Goal: Transaction & Acquisition: Register for event/course

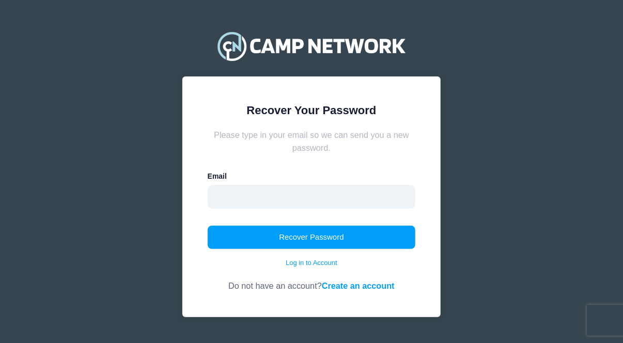
click at [222, 192] on input "email" at bounding box center [312, 197] width 208 height 24
drag, startPoint x: 223, startPoint y: 193, endPoint x: 482, endPoint y: 155, distance: 261.3
click at [482, 155] on div "Recover Your Password Please type in your email so we can send you a new passwo…" at bounding box center [311, 184] width 623 height 368
click at [225, 194] on input "email" at bounding box center [312, 197] width 208 height 24
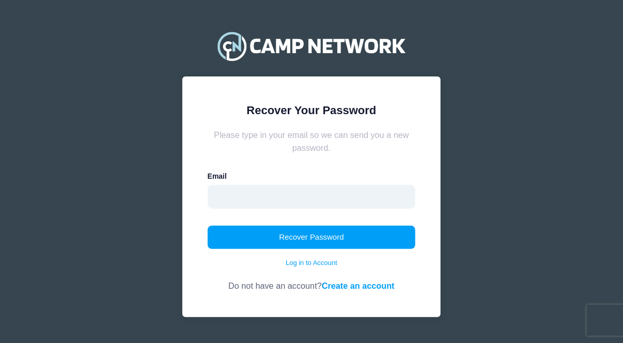
type input "[EMAIL_ADDRESS][DOMAIN_NAME]"
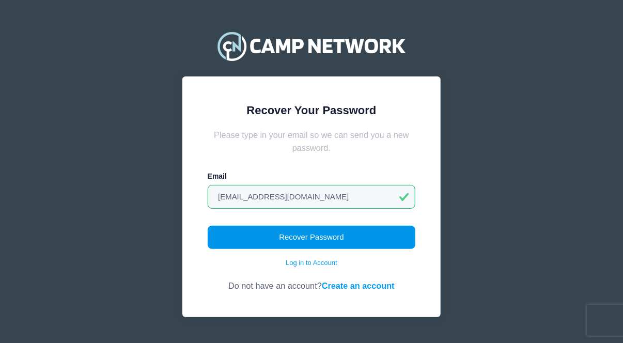
click at [313, 233] on button "Recover Password" at bounding box center [312, 238] width 208 height 24
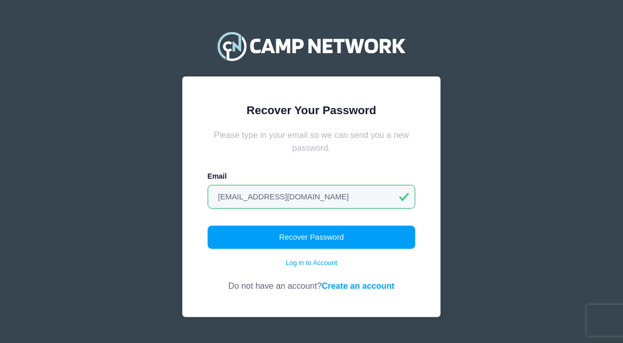
click at [340, 285] on link "Create an account" at bounding box center [358, 285] width 73 height 9
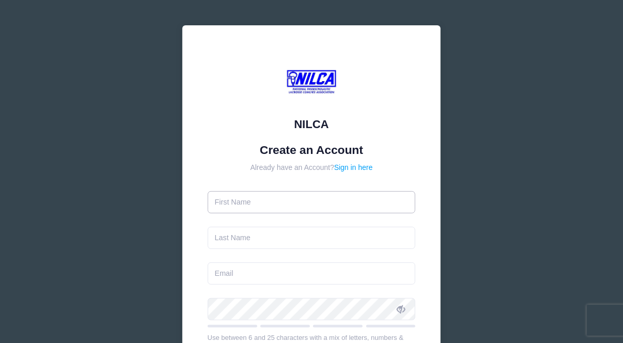
click at [238, 197] on input "text" at bounding box center [312, 202] width 208 height 22
type input "Harry"
type input "JACOBS"
type input "[EMAIL_ADDRESS][DOMAIN_NAME]"
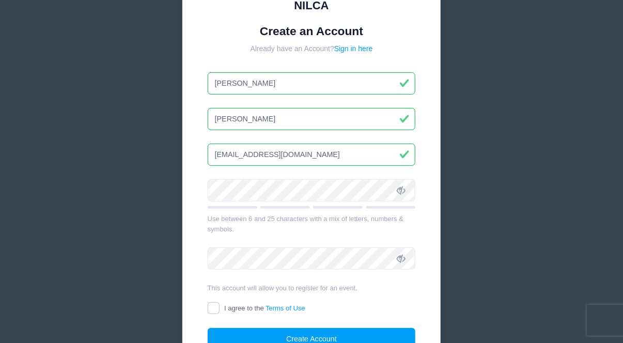
scroll to position [150, 0]
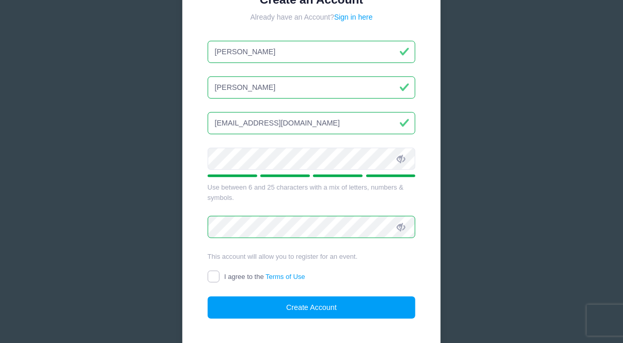
click at [213, 273] on input "I agree to the Terms of Use" at bounding box center [214, 277] width 12 height 12
checkbox input "true"
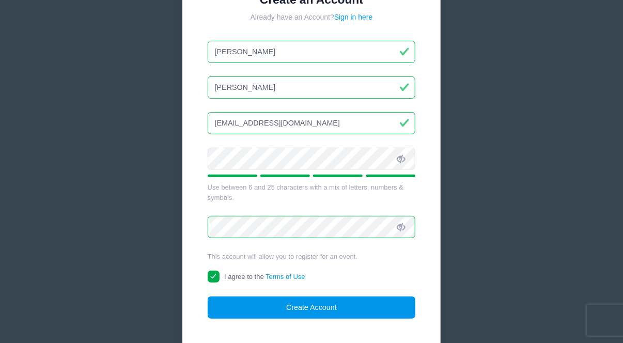
click at [329, 305] on button "Create Account" at bounding box center [312, 307] width 208 height 22
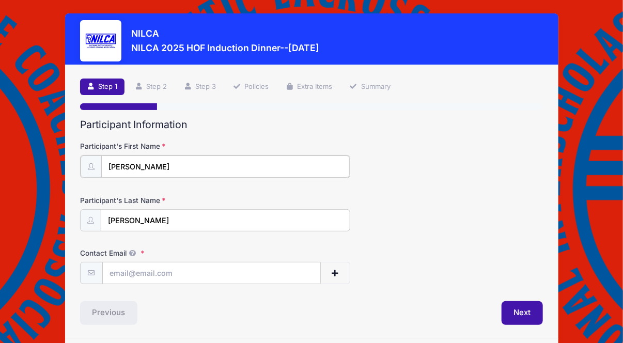
click at [132, 169] on input "Harry" at bounding box center [225, 166] width 248 height 22
type input "Harold"
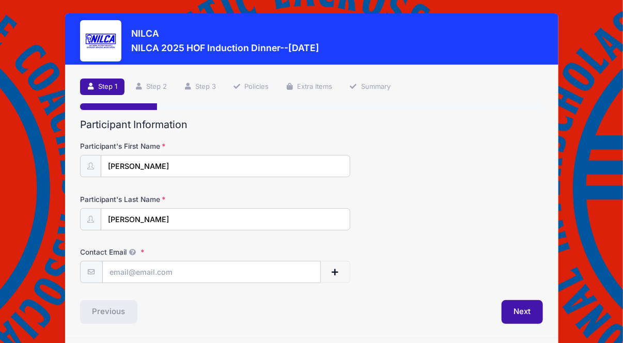
click at [440, 199] on div "Participant's Last Name Jacobs" at bounding box center [311, 212] width 463 height 36
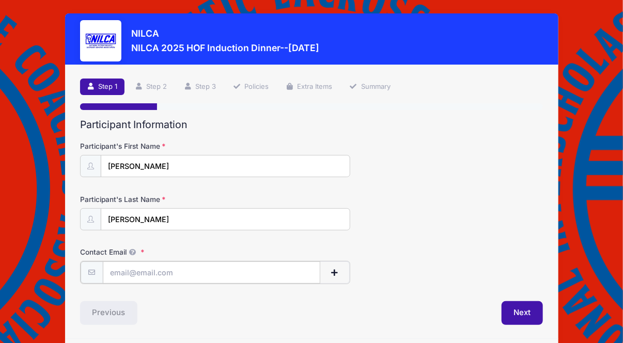
click at [116, 272] on input "Contact Email" at bounding box center [211, 272] width 217 height 22
type input "[EMAIL_ADDRESS][DOMAIN_NAME]"
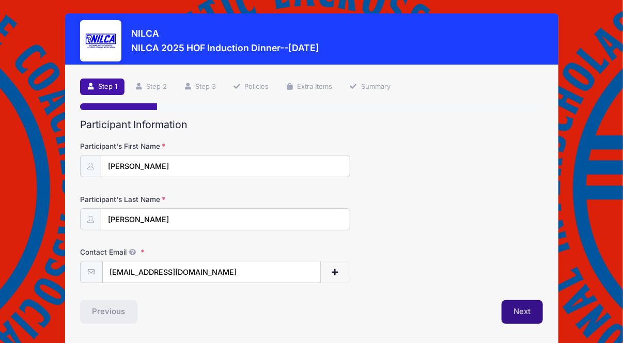
click at [522, 312] on button "Next" at bounding box center [522, 312] width 42 height 24
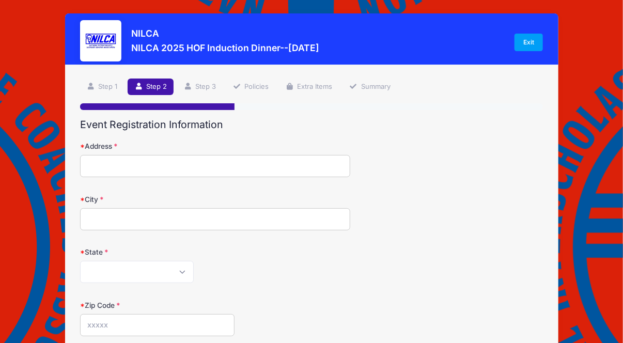
click at [91, 166] on input "Address" at bounding box center [215, 166] width 270 height 22
type input "28 Warren Pl"
type input "Plainview"
select select "NY"
type input "11803"
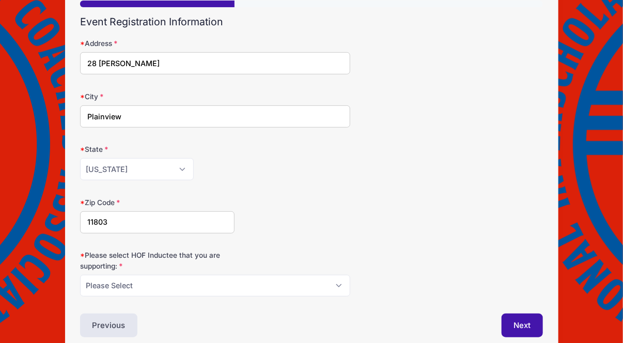
scroll to position [150, 0]
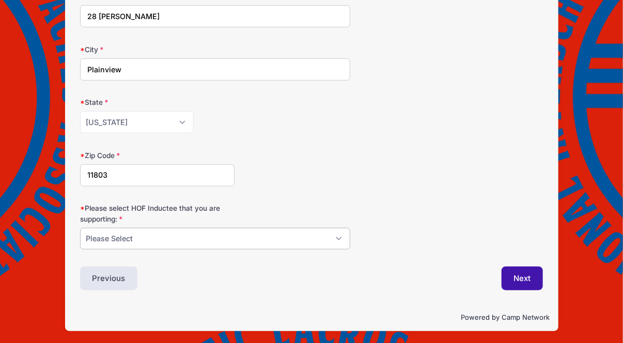
click at [338, 232] on select "Please Select Dennis Bonn Charlie Burch Mike Delia Steve Finnell Bryan Kelly Ke…" at bounding box center [215, 239] width 270 height 22
select select "Tony Seaman"
click at [80, 228] on select "Please Select Dennis Bonn Charlie Burch Mike Delia Steve Finnell Bryan Kelly Ke…" at bounding box center [215, 239] width 270 height 22
click at [524, 276] on button "Next" at bounding box center [522, 278] width 42 height 24
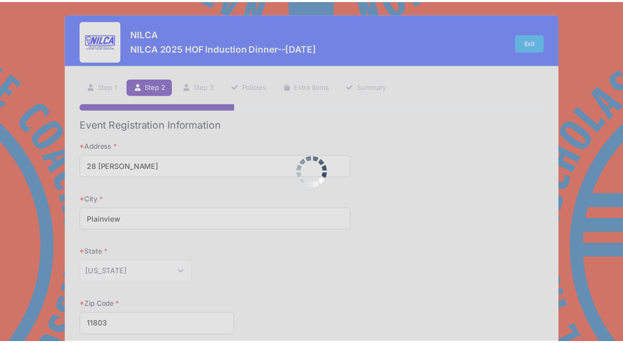
scroll to position [0, 0]
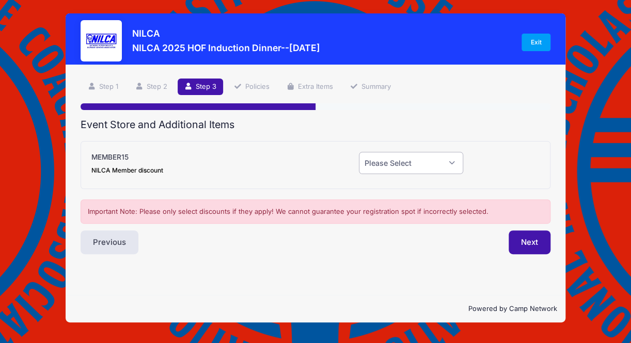
click at [452, 159] on select "Please Select Yes (-$15.00) No" at bounding box center [411, 163] width 105 height 22
select select "1"
click at [359, 152] on select "Please Select Yes (-$15.00) No" at bounding box center [411, 163] width 105 height 22
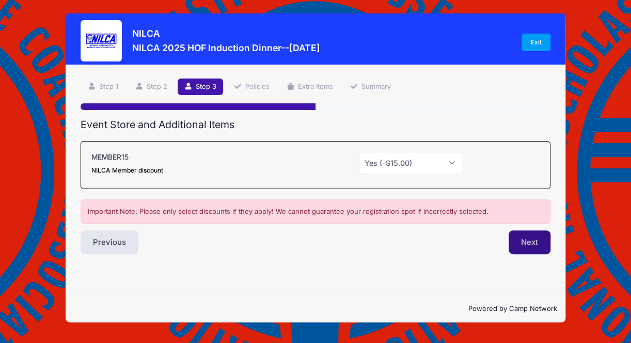
click at [526, 244] on button "Next" at bounding box center [529, 242] width 42 height 24
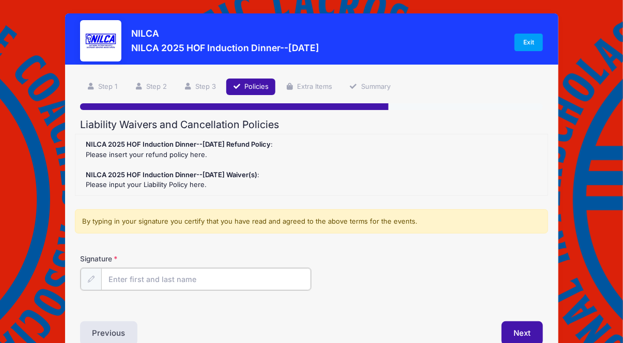
click at [120, 274] on input "Signature" at bounding box center [206, 279] width 210 height 22
type input "Harold Jacobs"
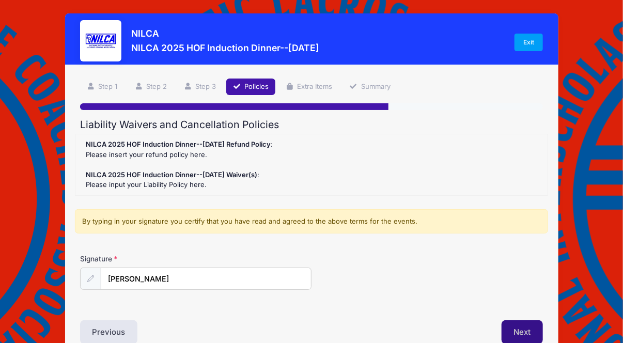
click at [517, 331] on button "Next" at bounding box center [522, 332] width 42 height 24
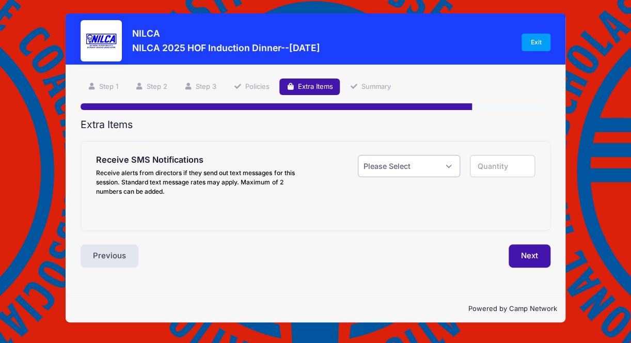
click at [450, 161] on select "Please Select Yes ($0.00) No" at bounding box center [409, 166] width 102 height 22
select select "1"
click at [358, 155] on select "Please Select Yes ($0.00) No" at bounding box center [409, 166] width 102 height 22
type input "1"
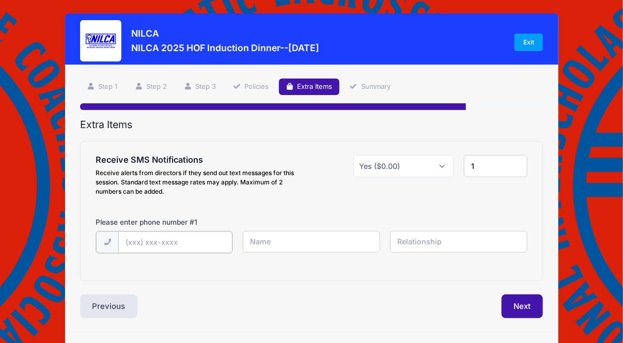
click at [134, 241] on input "text" at bounding box center [175, 242] width 114 height 22
type input "(516) 315-3002"
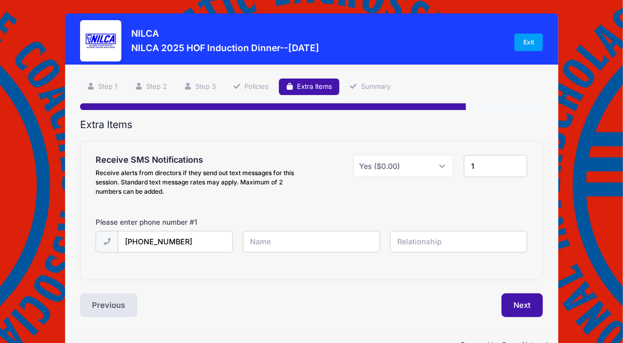
click at [269, 237] on input "text" at bounding box center [311, 242] width 137 height 22
type input "Harry"
click at [439, 242] on input "text" at bounding box center [458, 242] width 137 height 22
type input "Self"
click at [530, 309] on button "Next" at bounding box center [522, 305] width 42 height 24
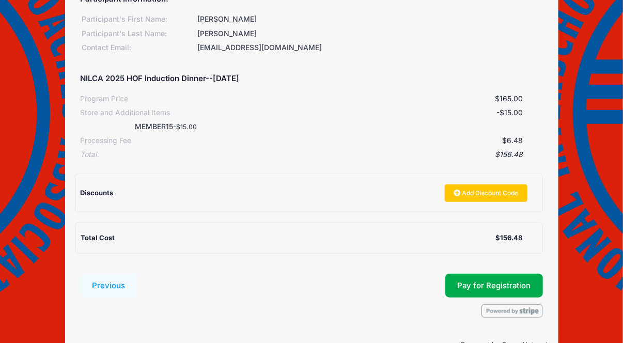
scroll to position [173, 0]
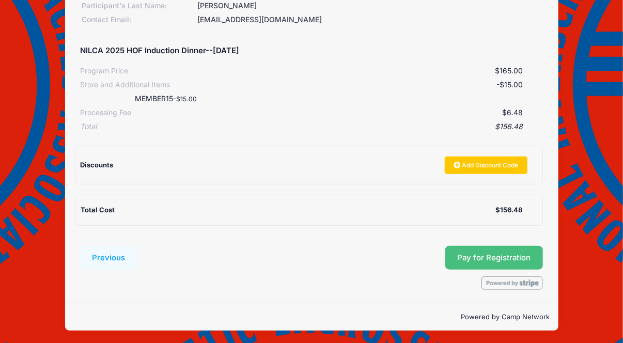
click at [476, 258] on button "Pay for Registration" at bounding box center [494, 258] width 98 height 24
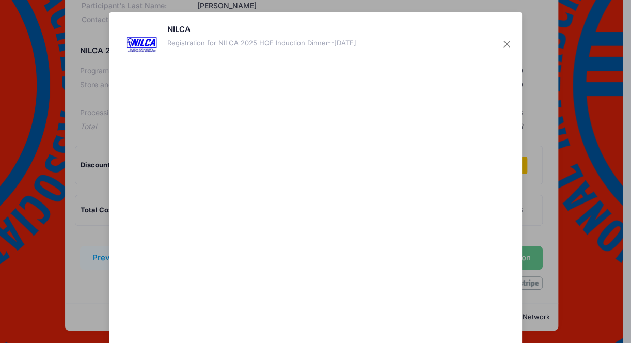
drag, startPoint x: 623, startPoint y: 110, endPoint x: 617, endPoint y: 258, distance: 148.3
click at [621, 255] on div "NILCA Registration for NILCA 2025 HOF Induction Dinner--October 18, 2025 Cancel…" at bounding box center [315, 171] width 631 height 343
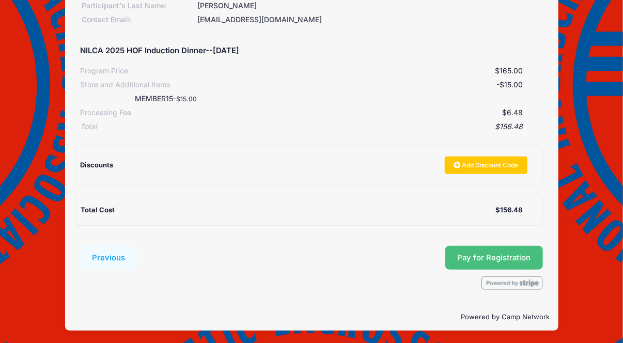
click at [508, 257] on button "Pay for Registration" at bounding box center [494, 258] width 98 height 24
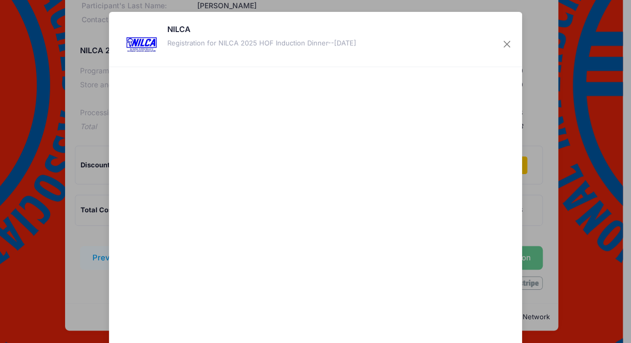
drag, startPoint x: 624, startPoint y: 158, endPoint x: 616, endPoint y: 182, distance: 25.0
click at [616, 182] on div "NILCA Registration for NILCA 2025 HOF Induction Dinner--October 18, 2025 Cancel…" at bounding box center [315, 171] width 631 height 343
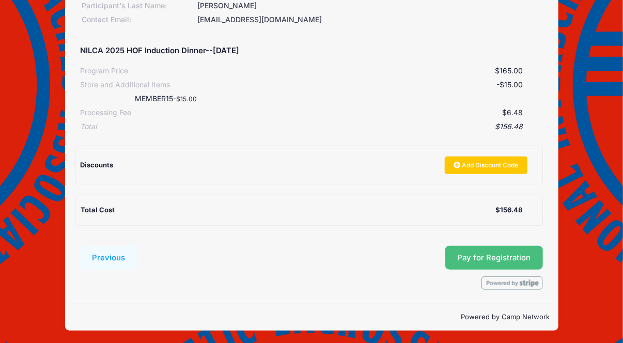
click at [464, 252] on button "Pay for Registration" at bounding box center [494, 258] width 98 height 24
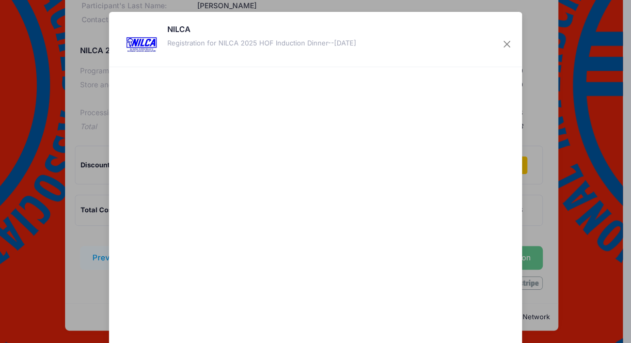
drag, startPoint x: 624, startPoint y: 52, endPoint x: 625, endPoint y: 89, distance: 37.2
click at [622, 89] on div "NILCA Registration for NILCA 2025 HOF Induction Dinner--October 18, 2025 Cancel…" at bounding box center [315, 171] width 631 height 343
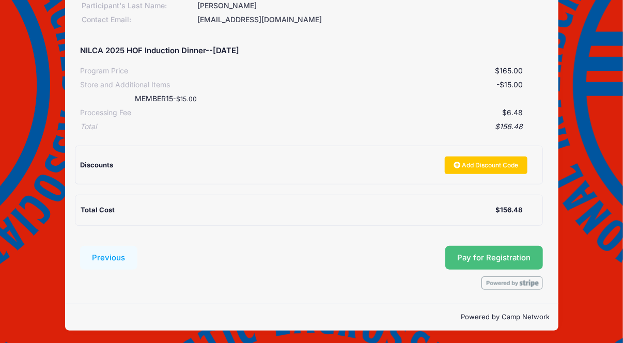
click at [472, 252] on button "Pay for Registration" at bounding box center [494, 258] width 98 height 24
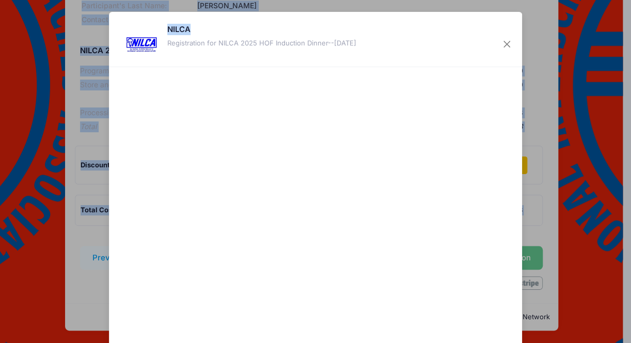
drag, startPoint x: 283, startPoint y: 27, endPoint x: 277, endPoint y: -5, distance: 32.5
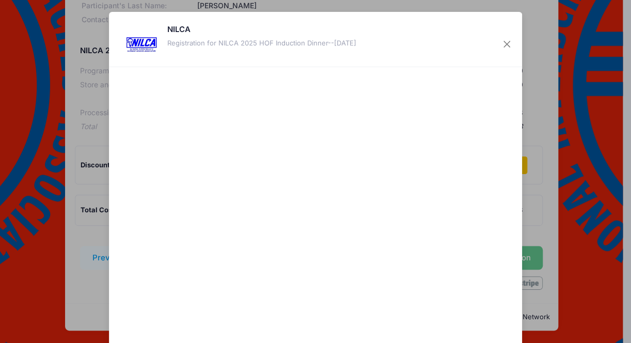
drag, startPoint x: 360, startPoint y: 321, endPoint x: 349, endPoint y: 263, distance: 58.4
click at [349, 263] on div at bounding box center [416, 208] width 190 height 273
drag, startPoint x: 418, startPoint y: 38, endPoint x: 413, endPoint y: 17, distance: 22.2
click at [413, 17] on div "NILCA Registration for NILCA 2025 HOF Induction Dinner--October 18, 2025" at bounding box center [315, 39] width 413 height 55
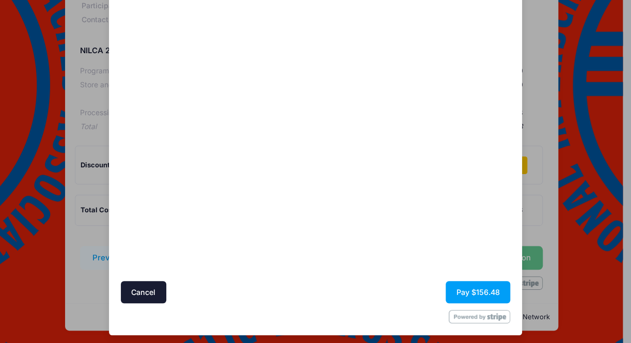
scroll to position [72, 0]
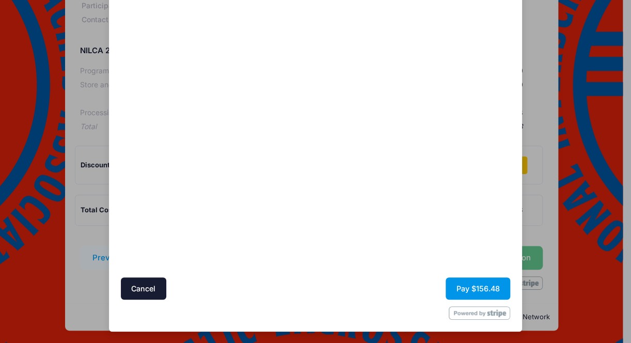
click at [475, 290] on button "Pay $156.48" at bounding box center [478, 288] width 65 height 22
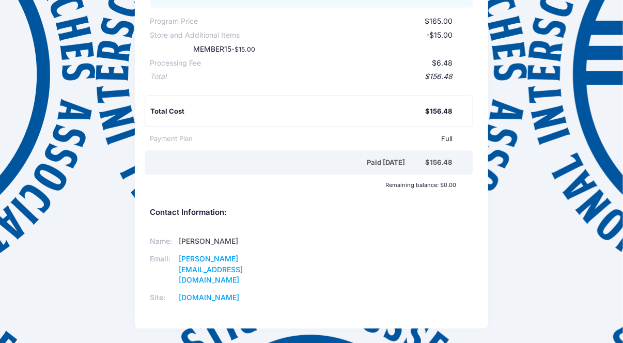
scroll to position [220, 0]
